Goal: Information Seeking & Learning: Find specific fact

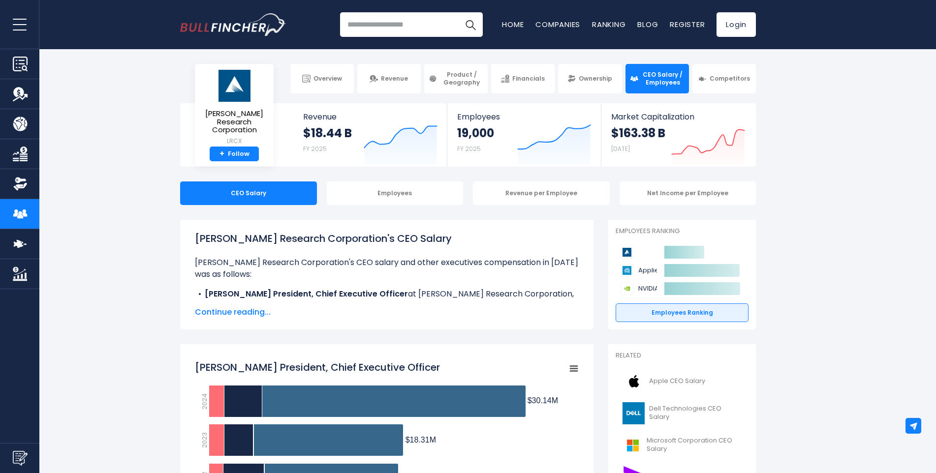
click at [541, 265] on p "[PERSON_NAME] Research Corporation's CEO salary and other executives compensati…" at bounding box center [387, 269] width 384 height 24
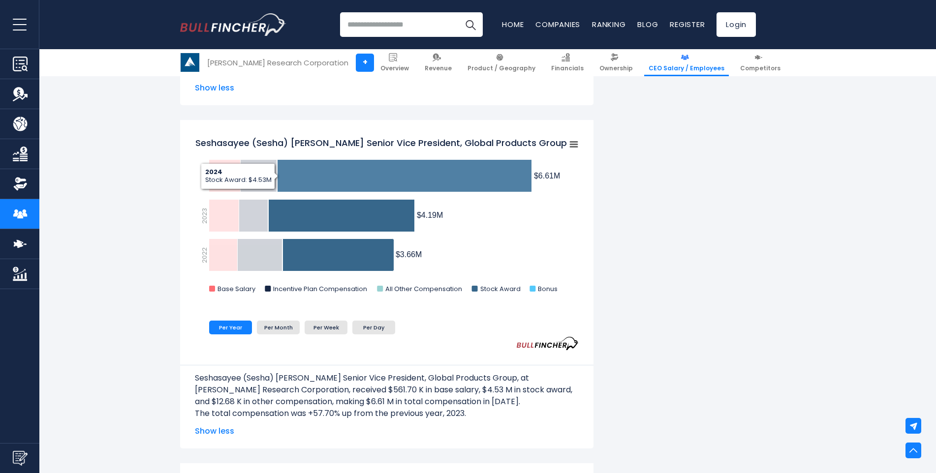
scroll to position [1427, 0]
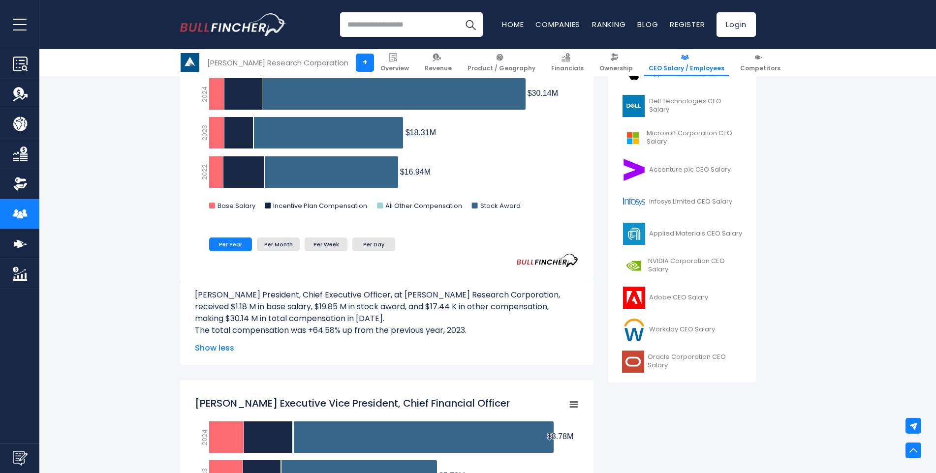
scroll to position [197, 0]
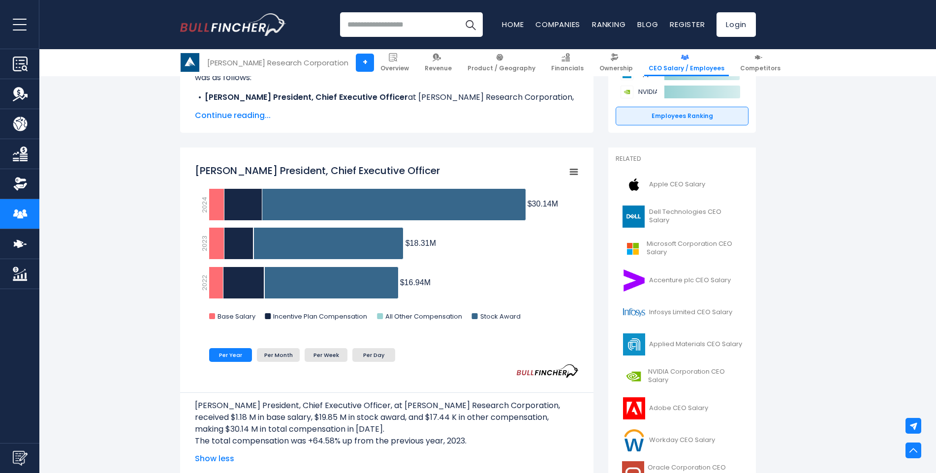
click at [578, 170] on rect "Timothy M. Archer President, Chief Executive Officer" at bounding box center [574, 172] width 14 height 14
click at [527, 190] on li "View Fullscreen" at bounding box center [540, 190] width 72 height 14
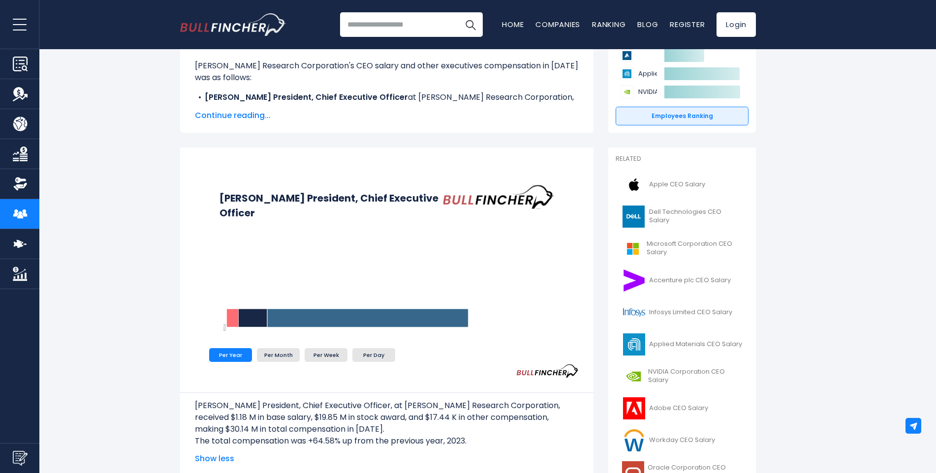
scroll to position [0, 0]
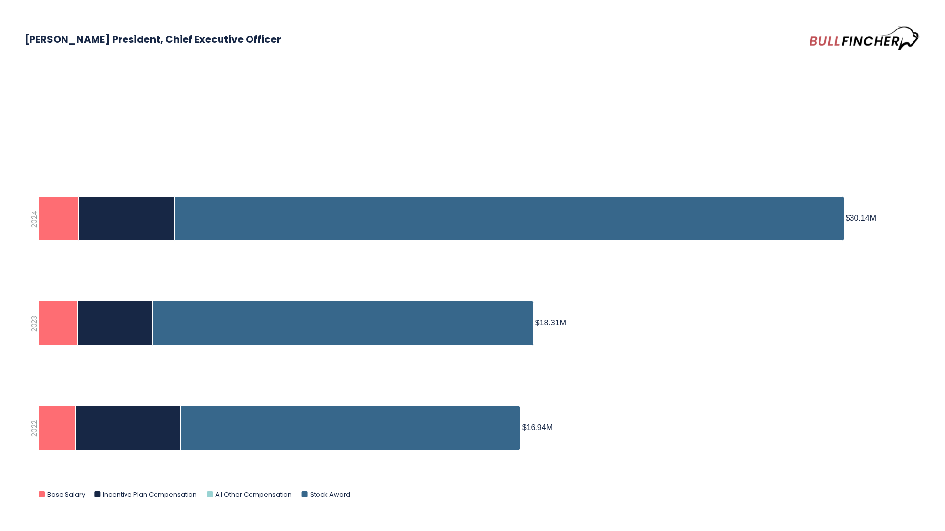
click at [791, 109] on div "Timothy M. Archer President, Chief Executive Officer Created with Highcharts 12…" at bounding box center [472, 265] width 945 height 531
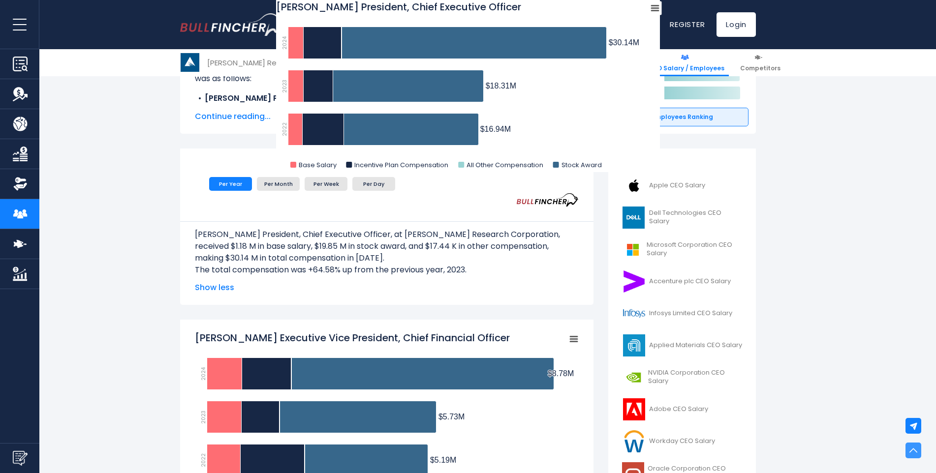
scroll to position [197, 0]
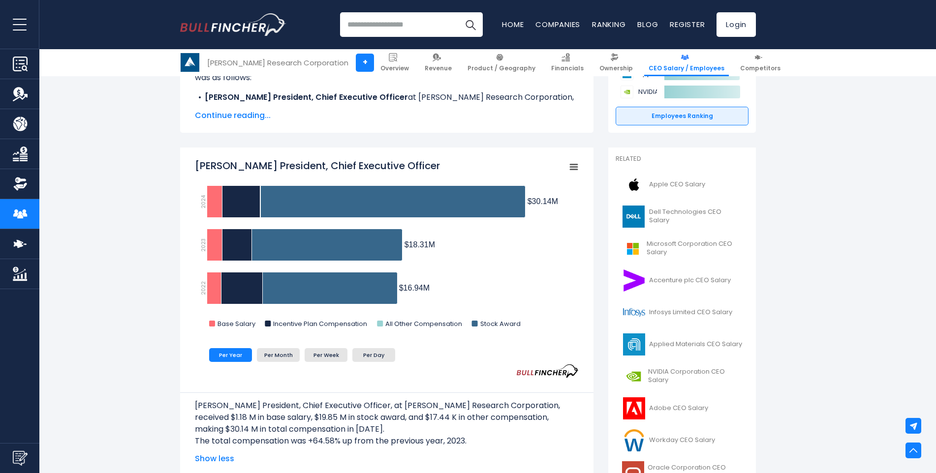
drag, startPoint x: 464, startPoint y: 260, endPoint x: 511, endPoint y: 240, distance: 50.9
click at [511, 240] on rect "Timothy M. Archer President, Chief Executive Officer" at bounding box center [387, 245] width 384 height 172
